Goal: Information Seeking & Learning: Obtain resource

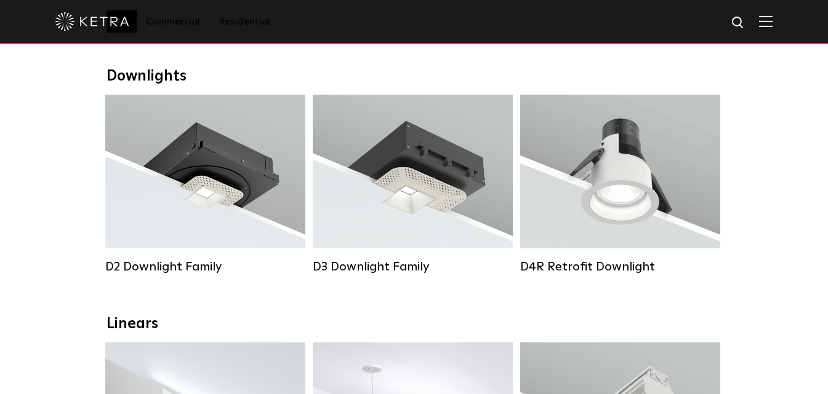
scroll to position [185, 0]
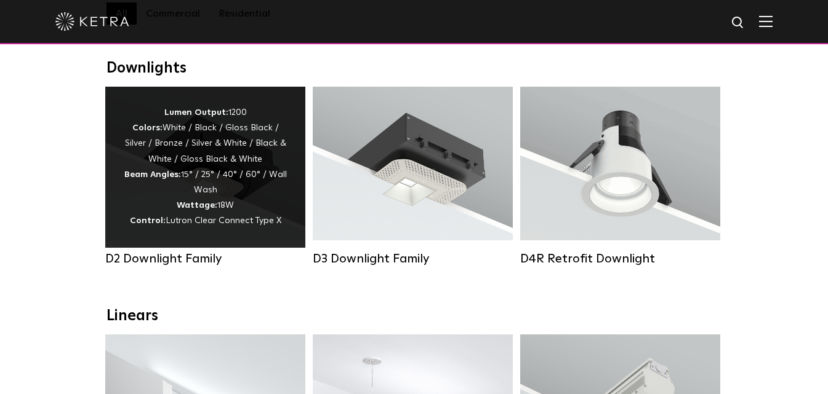
click at [215, 162] on div "Lumen Output: 1200 Colors: White / Black / Gloss Black / Silver / Bronze / Silv…" at bounding box center [205, 167] width 163 height 124
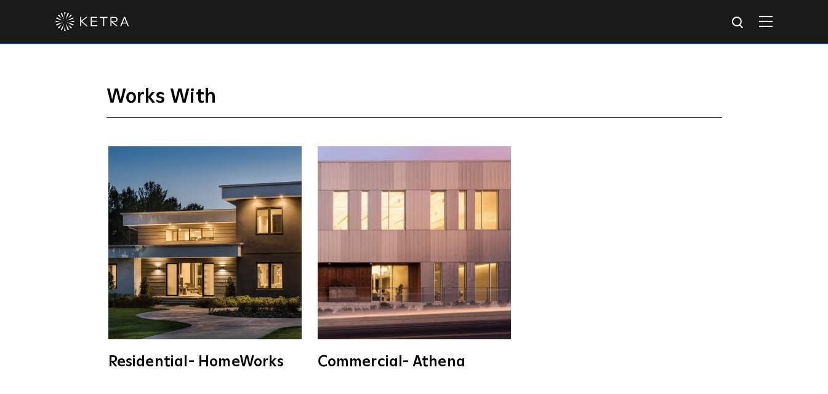
scroll to position [3077, 0]
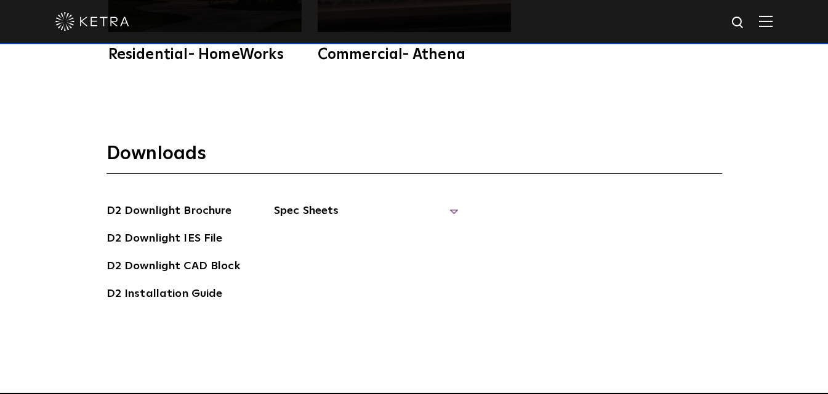
click at [351, 202] on span "Spec Sheets" at bounding box center [366, 215] width 185 height 27
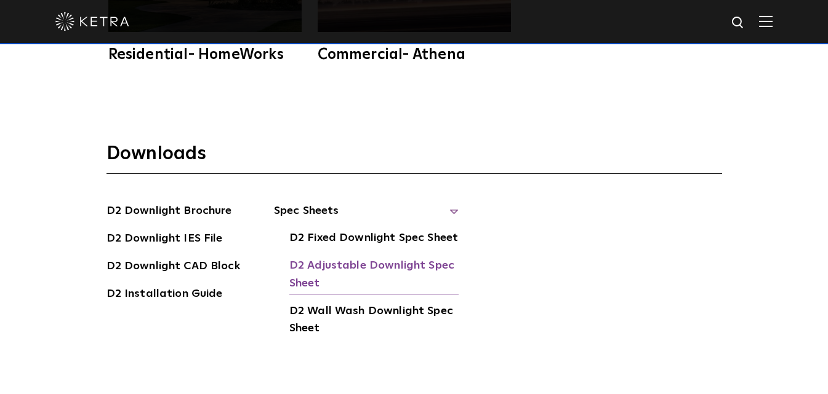
click at [369, 257] on link "D2 Adjustable Downlight Spec Sheet" at bounding box center [373, 276] width 169 height 38
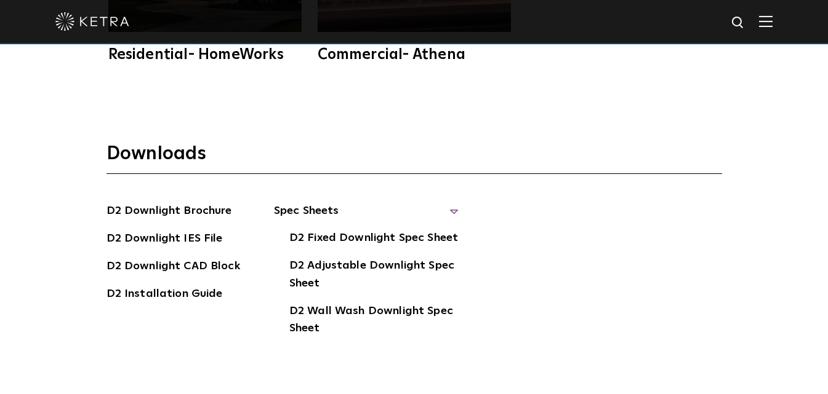
drag, startPoint x: 582, startPoint y: 118, endPoint x: 589, endPoint y: 118, distance: 7.4
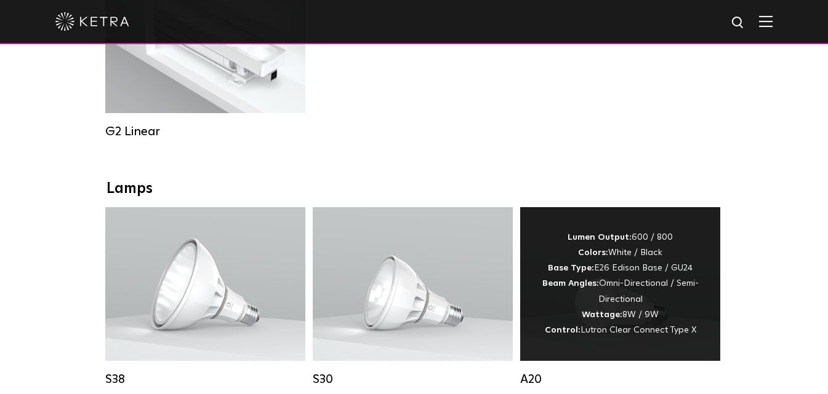
scroll to position [862, 0]
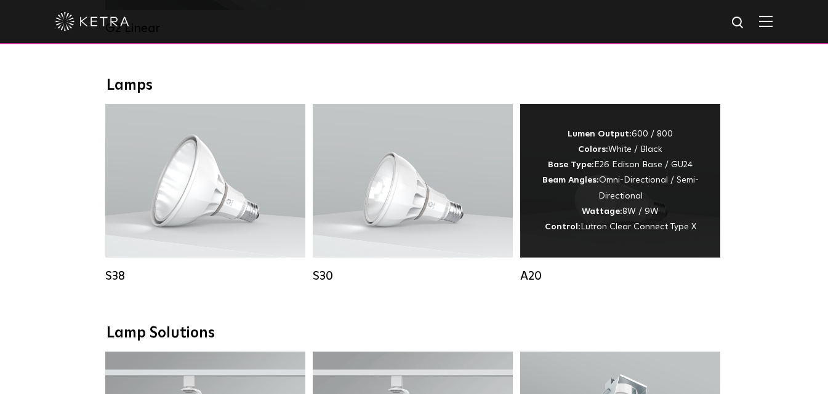
click at [650, 163] on div "Lumen Output: 600 / 800 Colors: White / Black Base Type: E26 Edison Base / GU24…" at bounding box center [619, 181] width 163 height 108
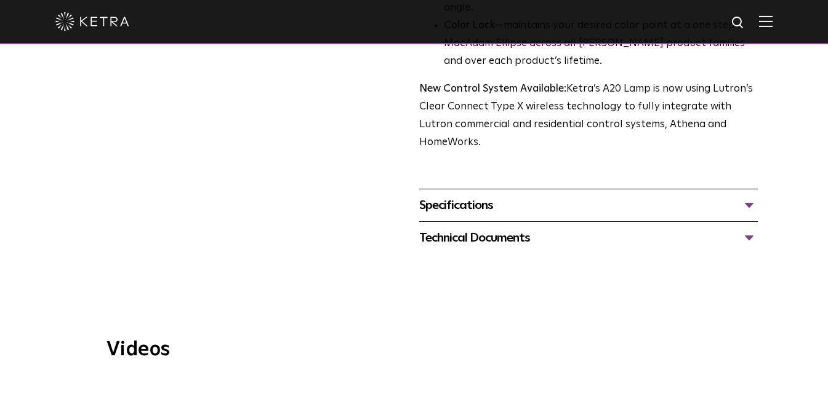
scroll to position [492, 0]
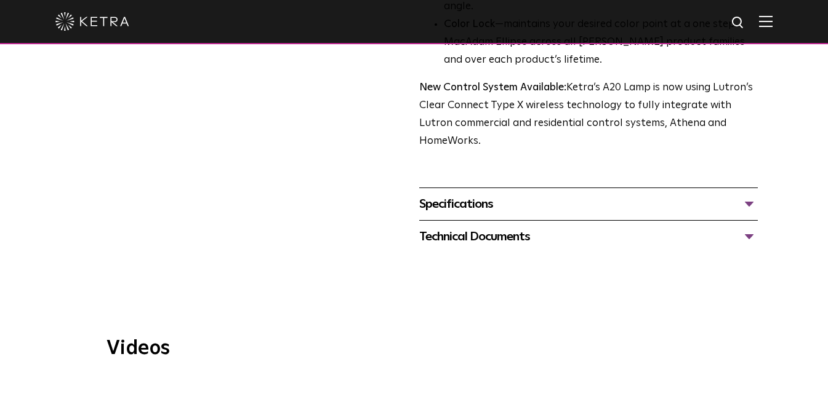
click at [751, 194] on div "Specifications" at bounding box center [588, 204] width 339 height 20
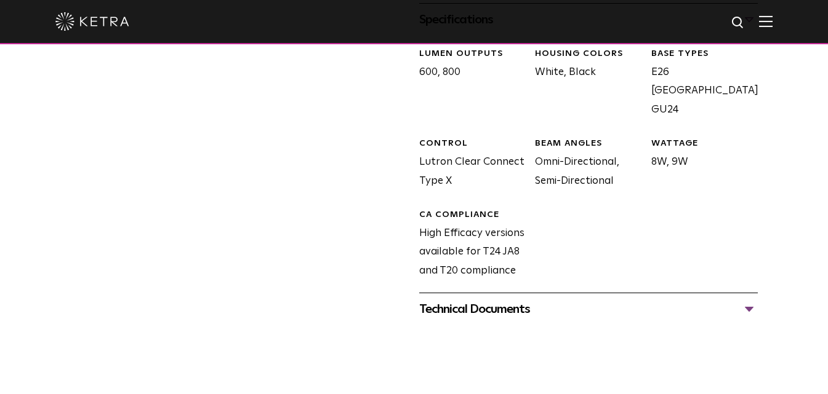
scroll to position [615, 0]
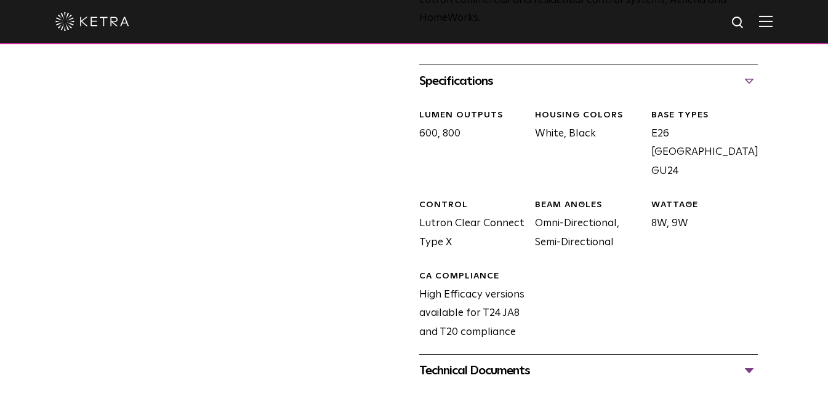
click at [745, 361] on div "Technical Documents" at bounding box center [588, 371] width 339 height 20
click at [751, 361] on div "Technical Documents" at bounding box center [588, 371] width 339 height 20
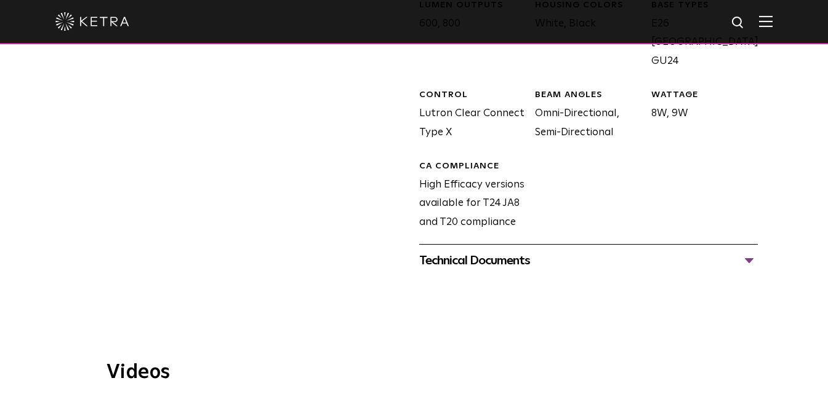
scroll to position [738, 0]
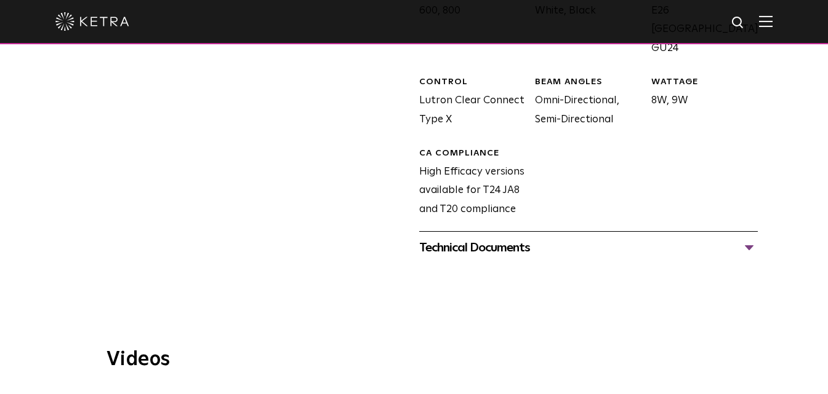
click at [745, 238] on div "Technical Documents" at bounding box center [588, 248] width 339 height 20
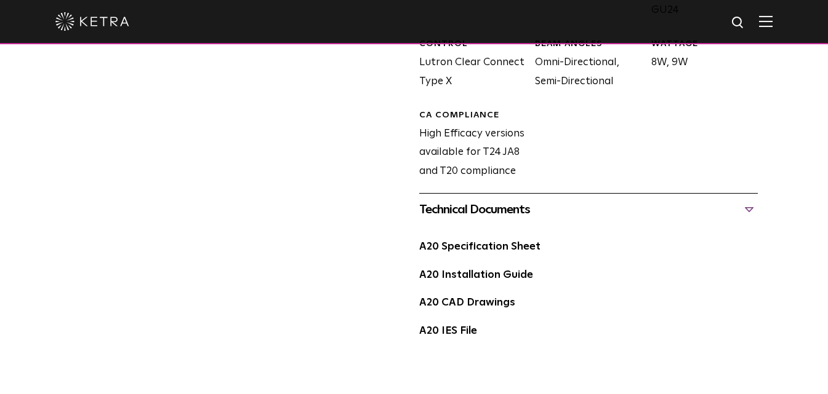
scroll to position [862, 0]
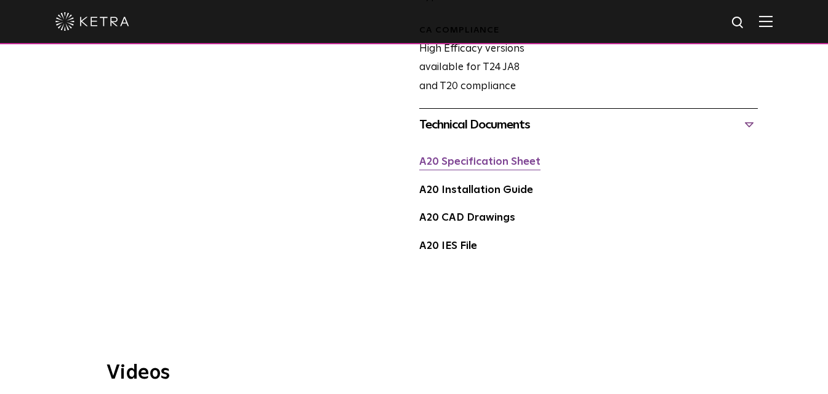
click at [477, 157] on link "A20 Specification Sheet" at bounding box center [479, 162] width 121 height 10
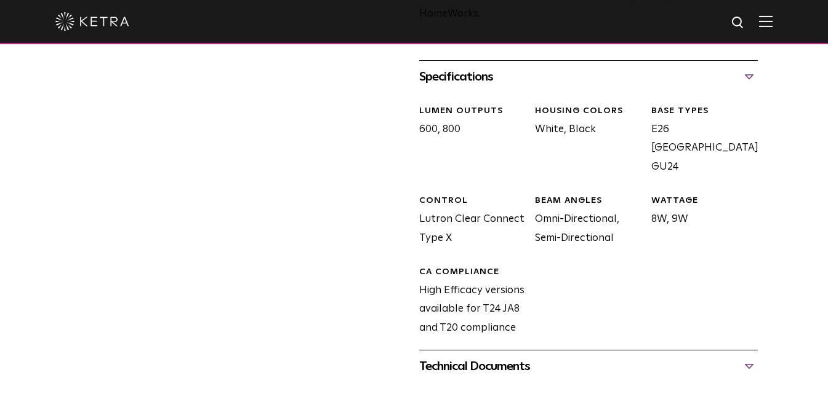
scroll to position [615, 0]
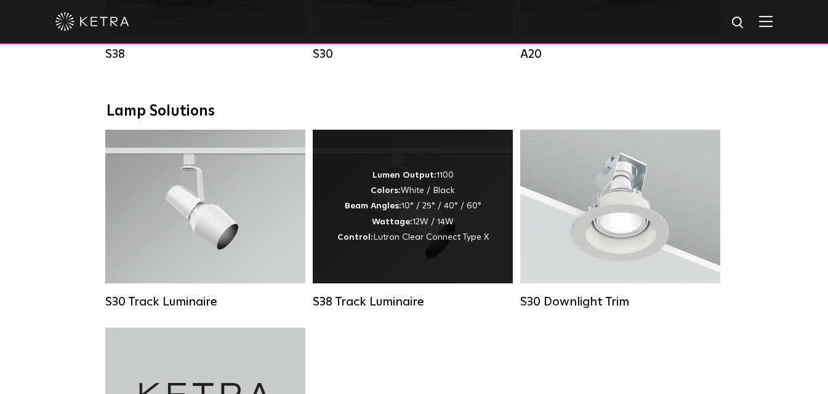
scroll to position [1076, 0]
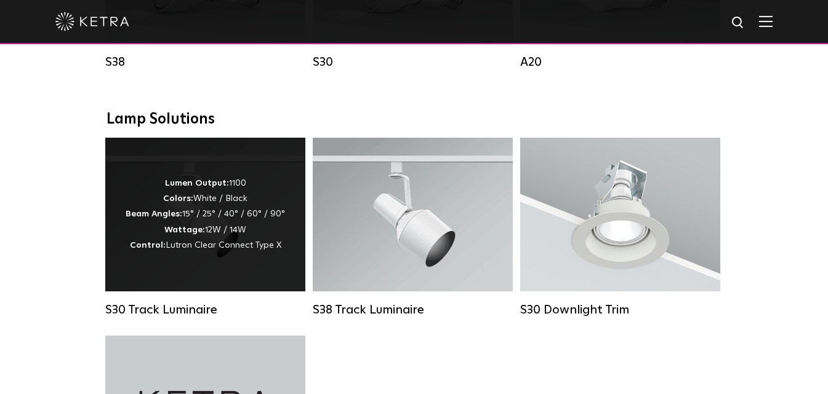
click at [155, 203] on div "Lumen Output: 1100 Colors: White / Black Beam Angles: 15° / 25° / 40° / 60° / 9…" at bounding box center [205, 215] width 159 height 78
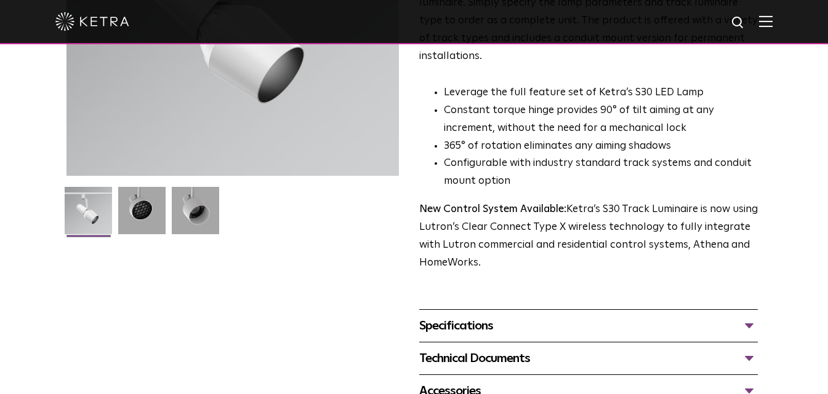
scroll to position [369, 0]
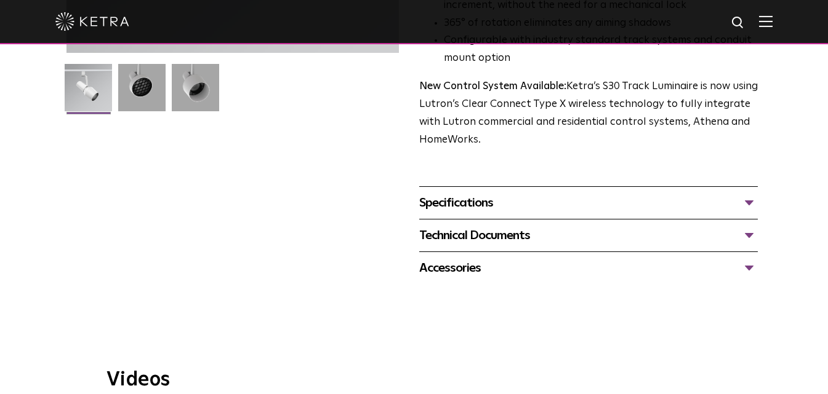
click at [751, 193] on div "Specifications" at bounding box center [588, 203] width 339 height 20
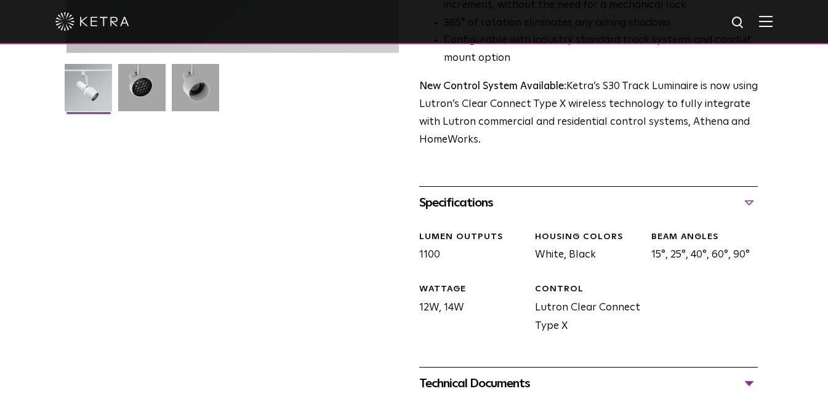
click at [748, 193] on div "Specifications" at bounding box center [588, 203] width 339 height 20
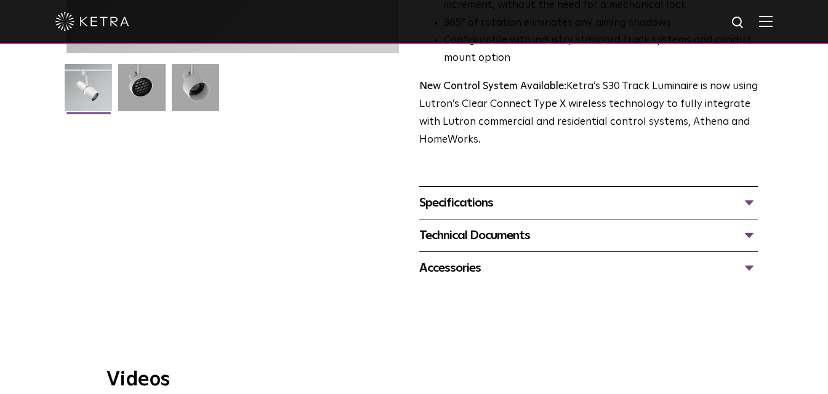
click at [748, 226] on div "Technical Documents" at bounding box center [588, 236] width 339 height 20
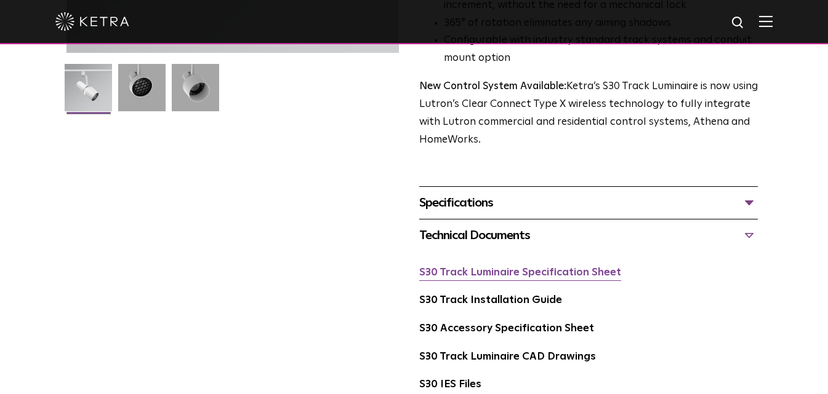
click at [548, 268] on link "S30 Track Luminaire Specification Sheet" at bounding box center [520, 273] width 202 height 10
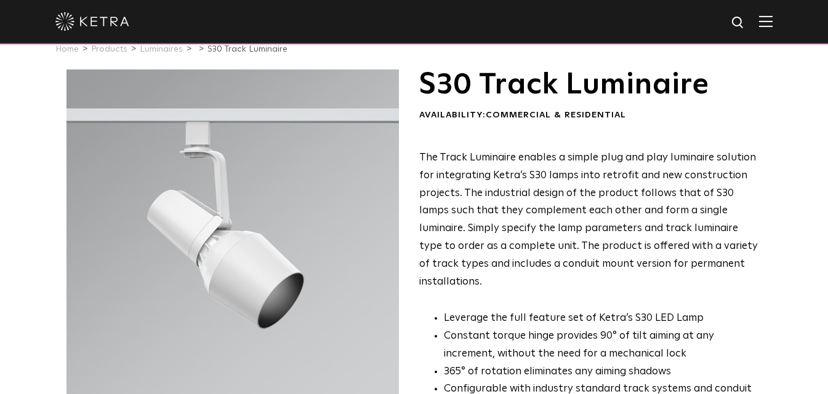
scroll to position [0, 0]
